Goal: Transaction & Acquisition: Purchase product/service

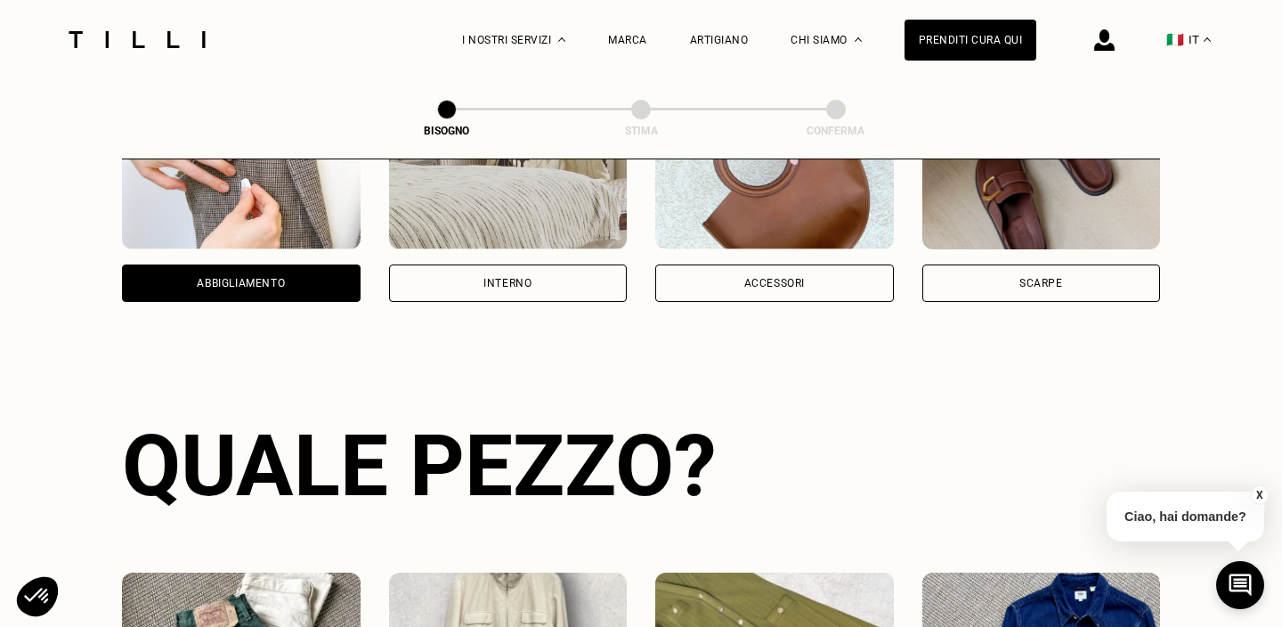
scroll to position [369, 0]
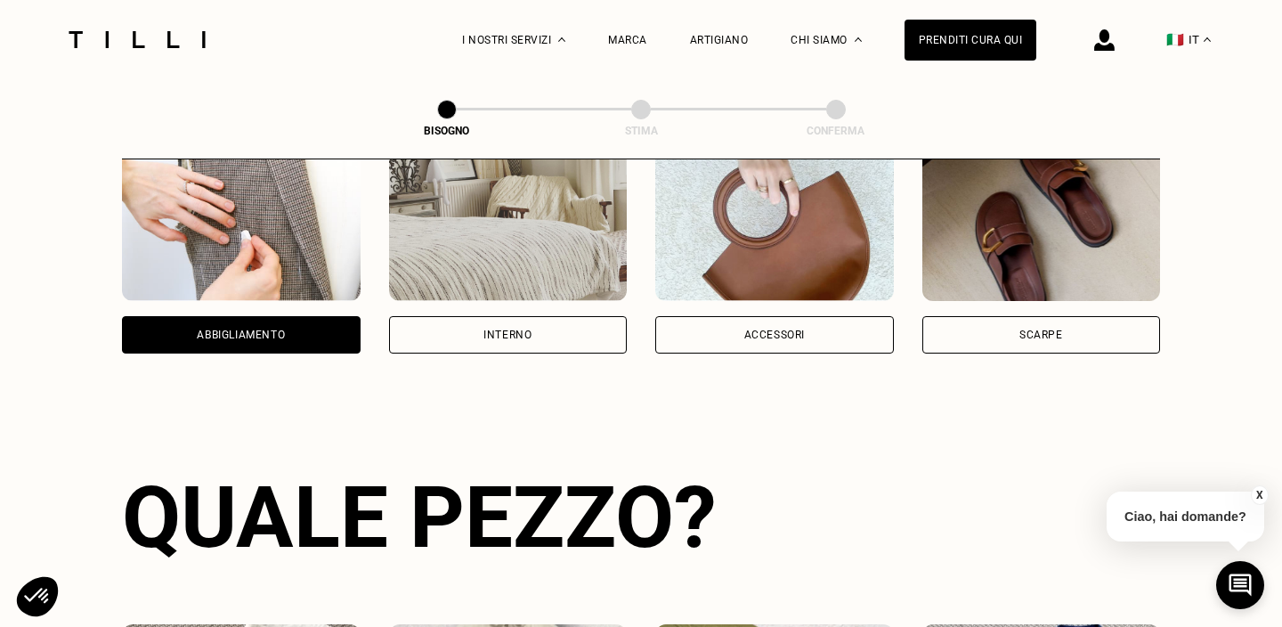
click at [291, 352] on div "Abbigliamento" at bounding box center [241, 334] width 239 height 37
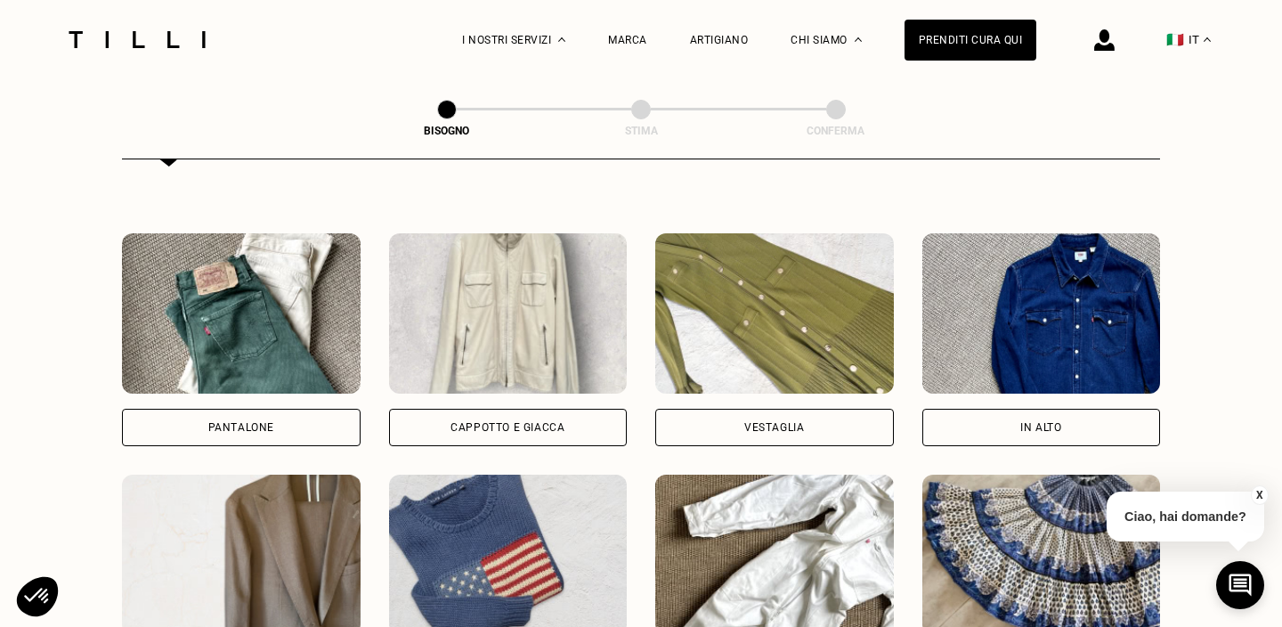
scroll to position [852, 0]
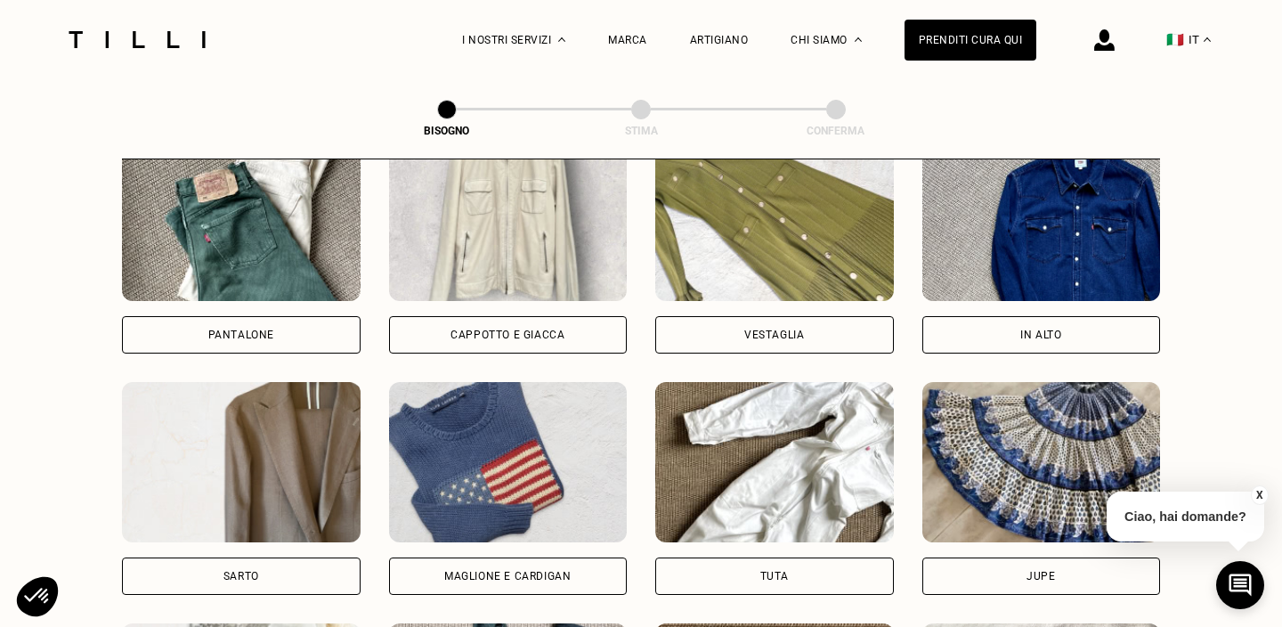
click at [566, 573] on div "Maglione e cardigan" at bounding box center [507, 576] width 126 height 11
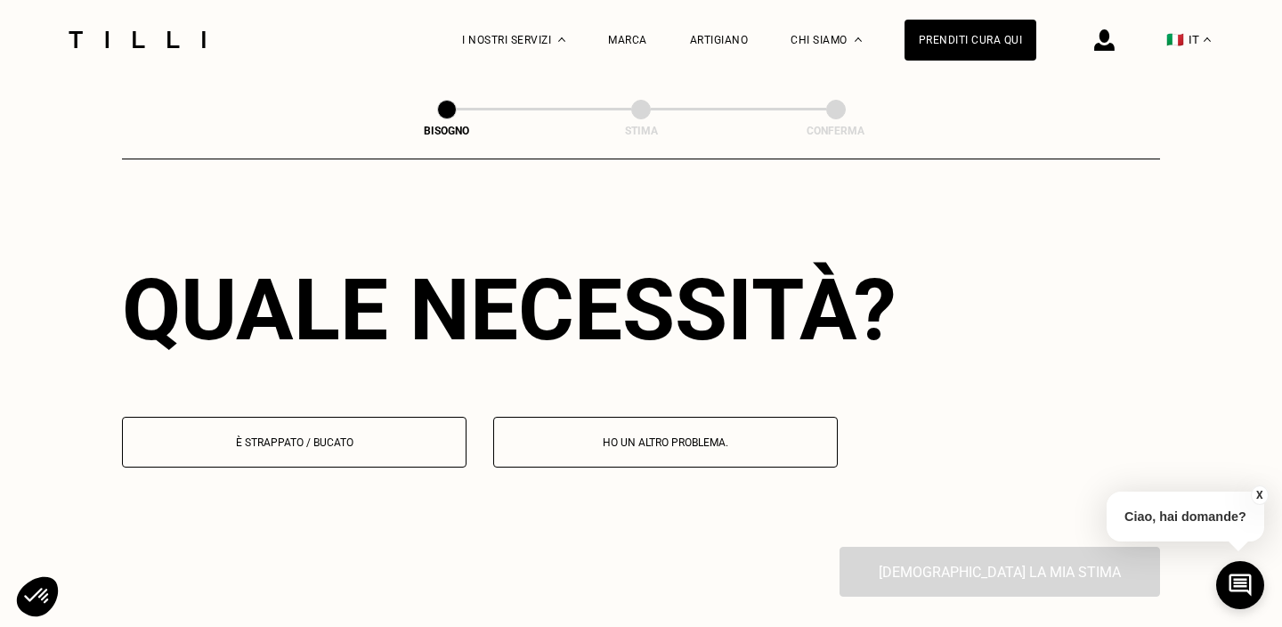
scroll to position [1546, 0]
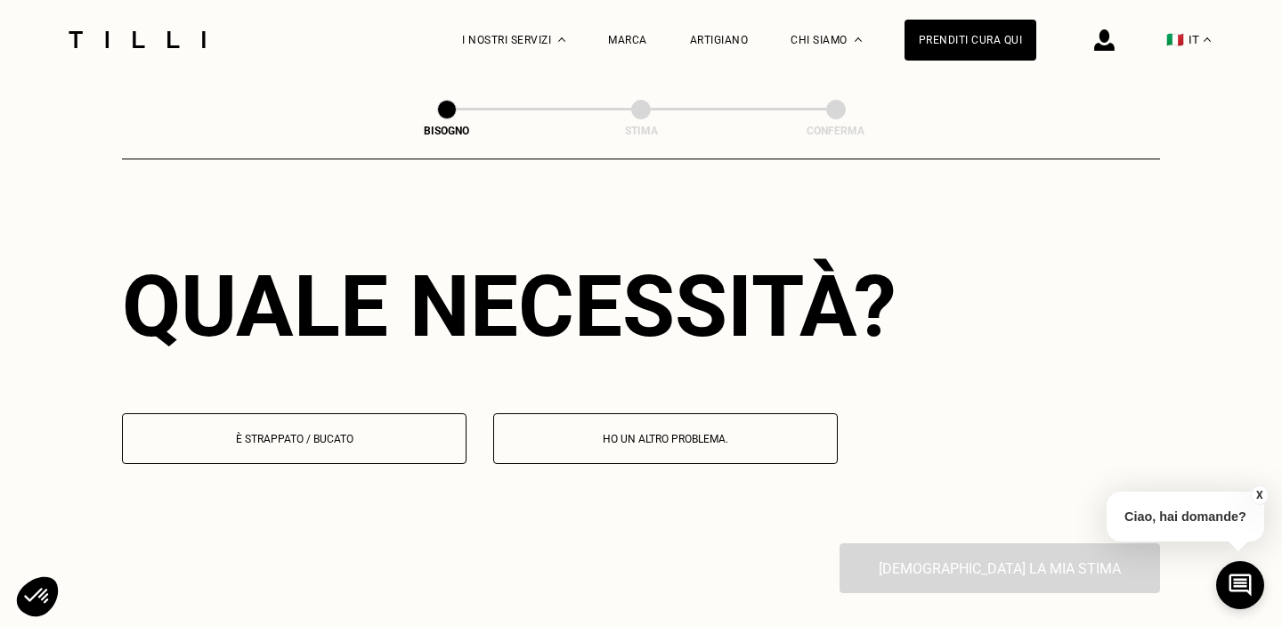
click at [354, 451] on button "È strappato / bucato" at bounding box center [294, 438] width 345 height 51
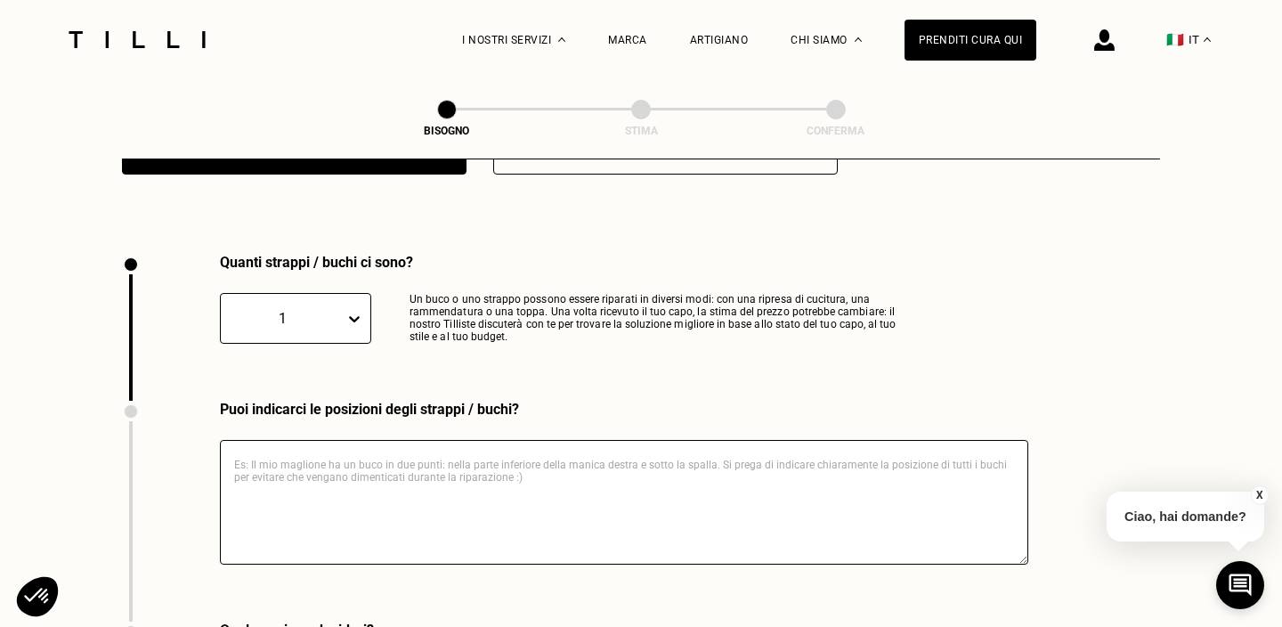
scroll to position [1844, 0]
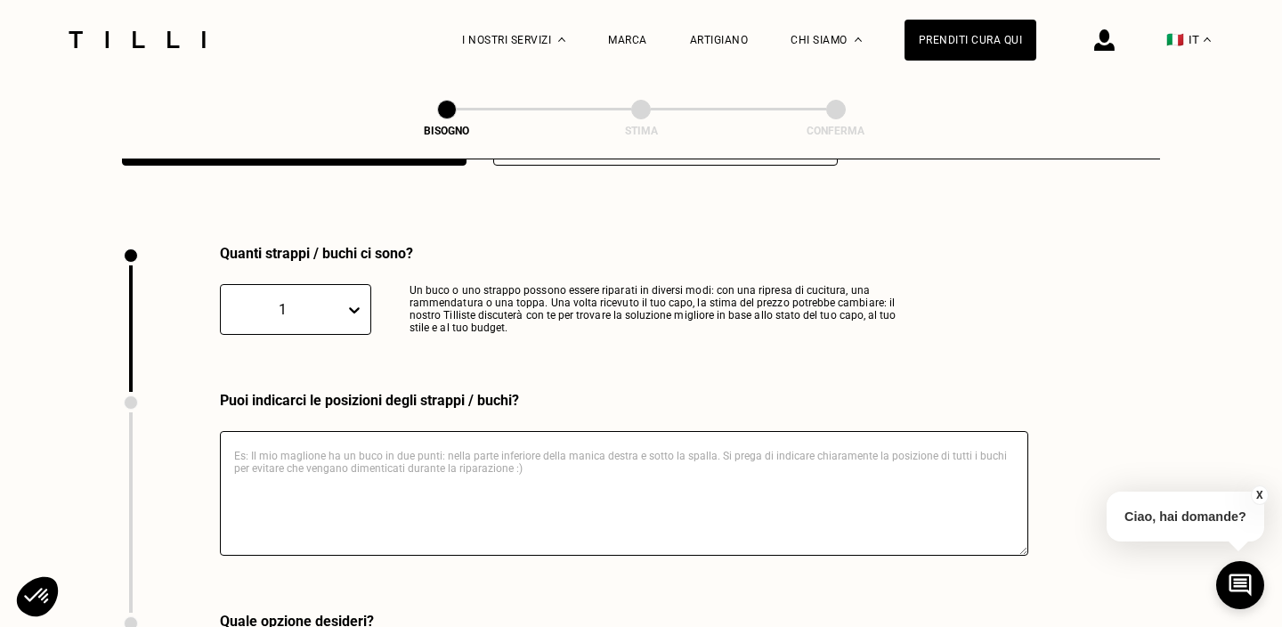
click at [342, 322] on div "1" at bounding box center [295, 309] width 151 height 51
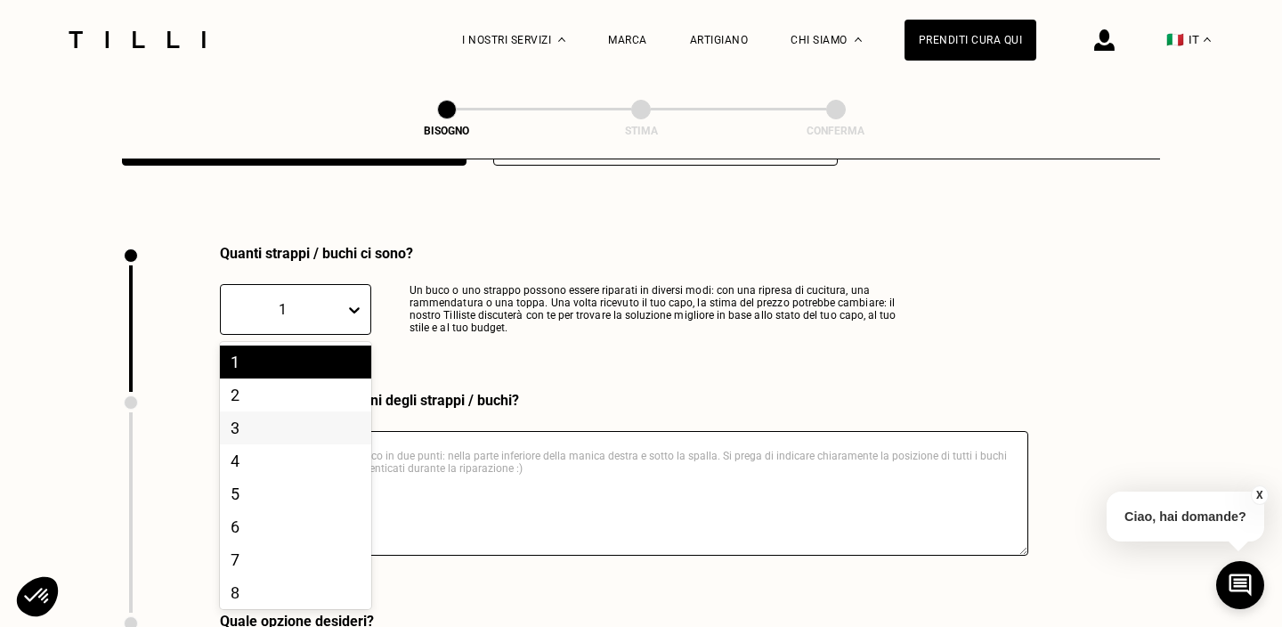
click at [313, 437] on div "3" at bounding box center [295, 427] width 151 height 33
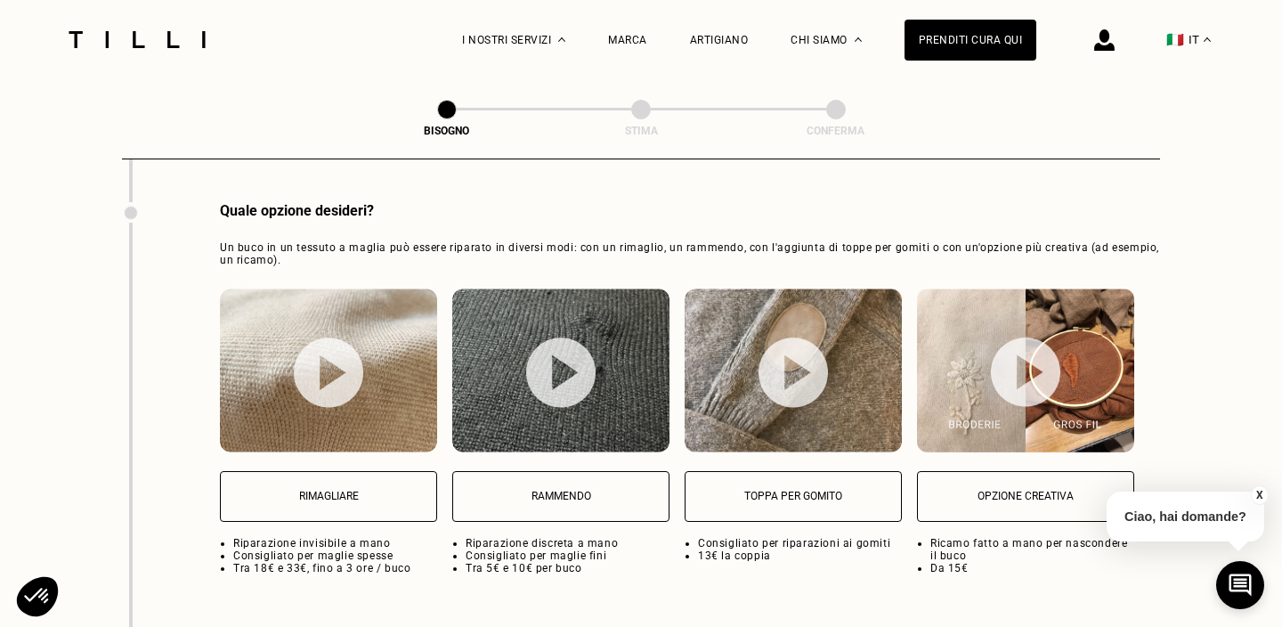
scroll to position [2296, 0]
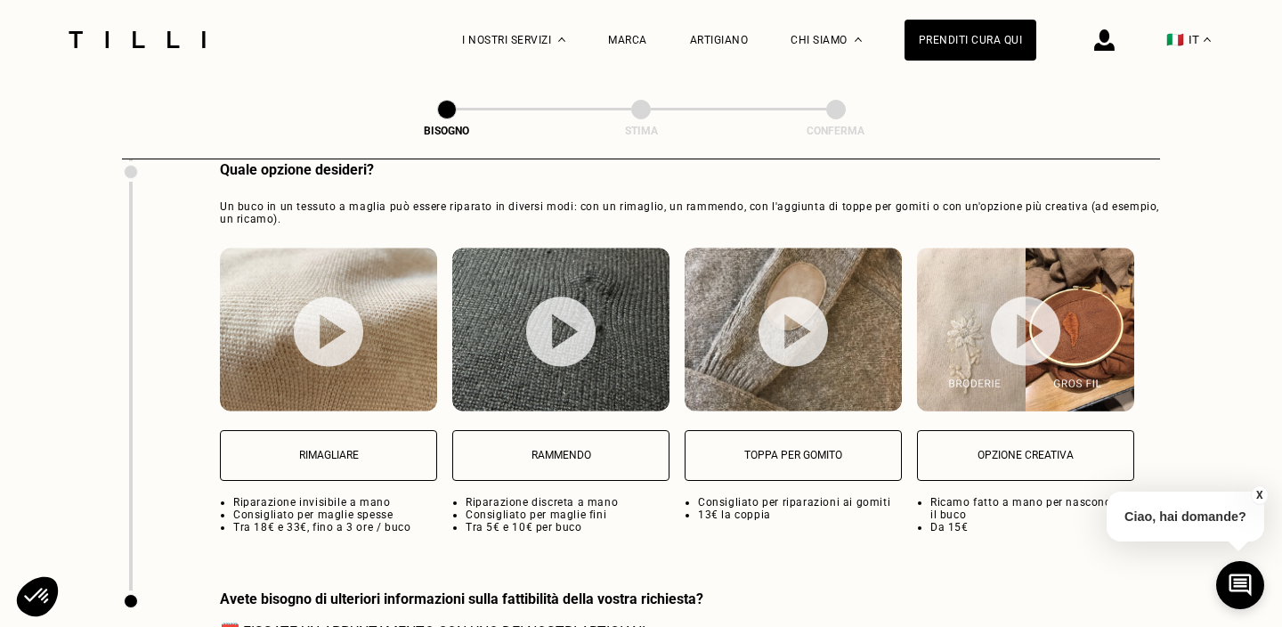
click at [314, 456] on p "Rimagliare" at bounding box center [329, 455] width 198 height 12
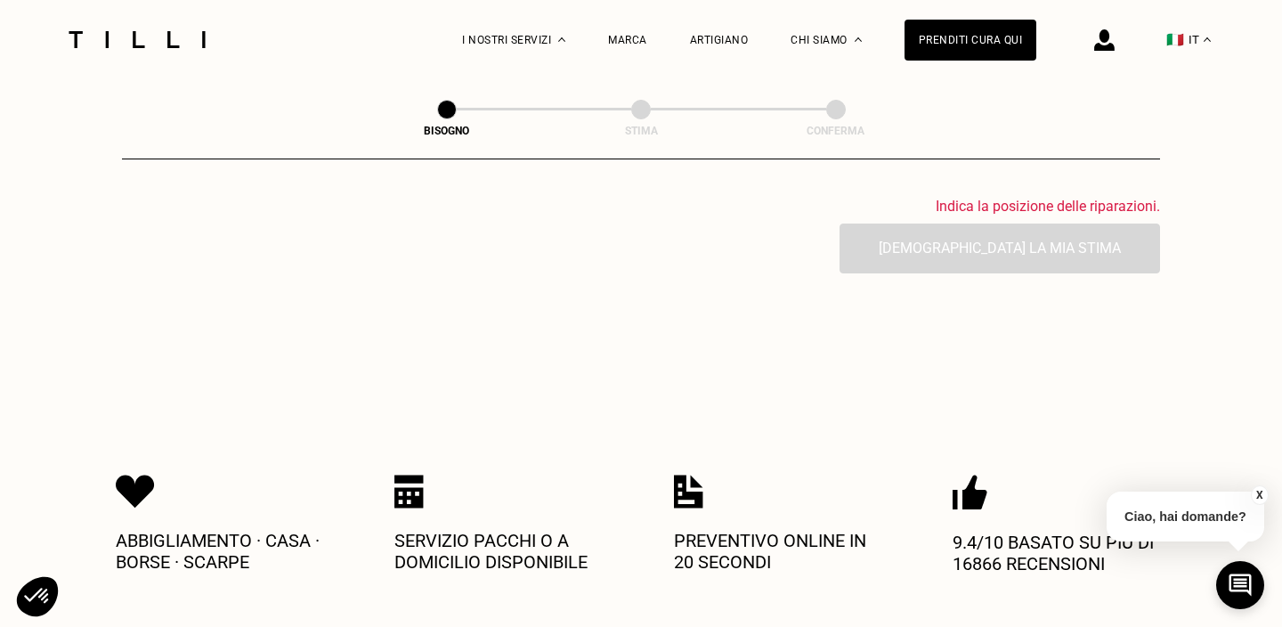
scroll to position [2874, 0]
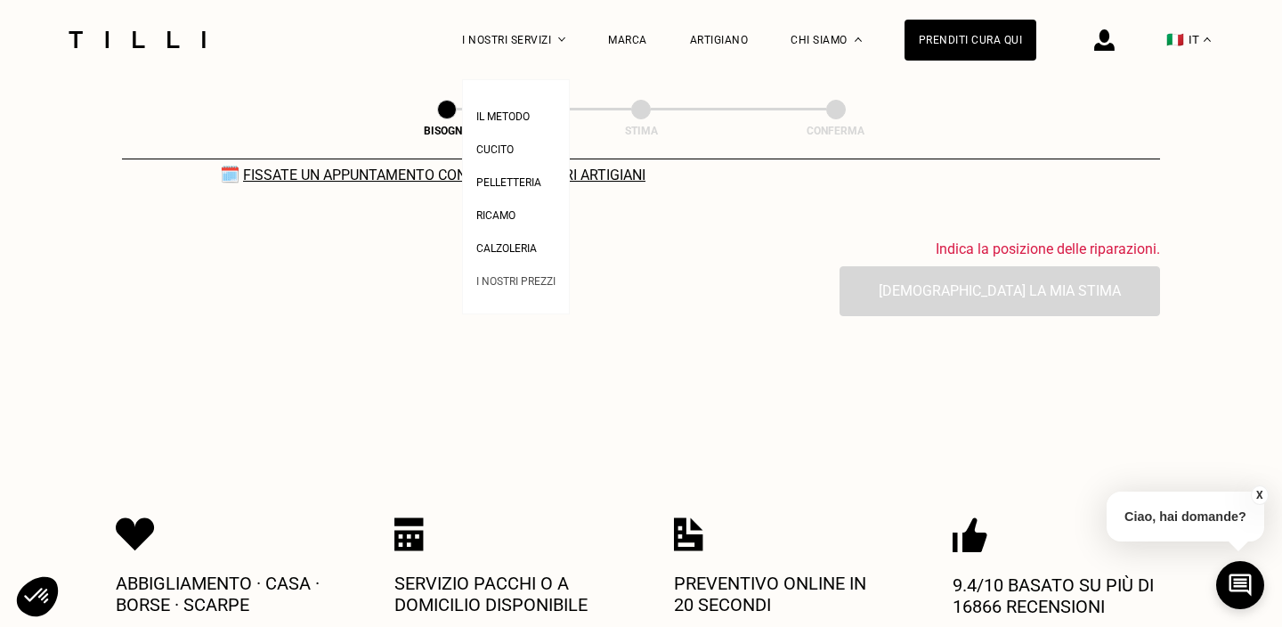
click at [531, 275] on span "I nostri prezzi" at bounding box center [515, 281] width 79 height 12
select select "FR"
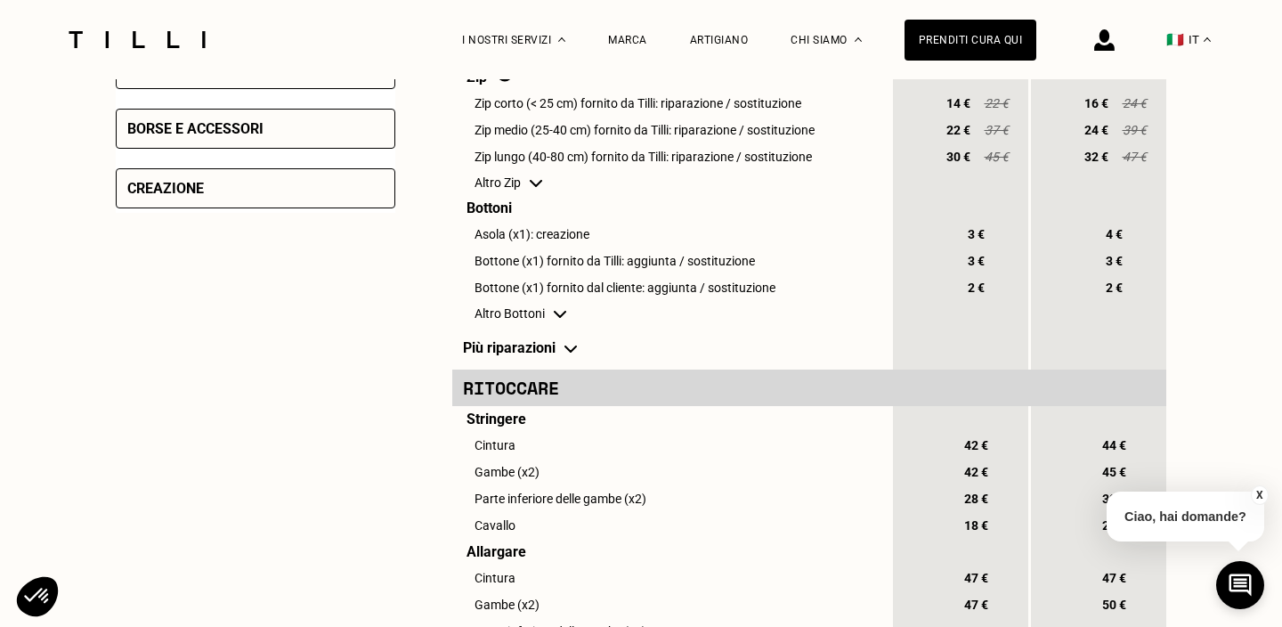
scroll to position [1013, 0]
